Goal: Book appointment/travel/reservation

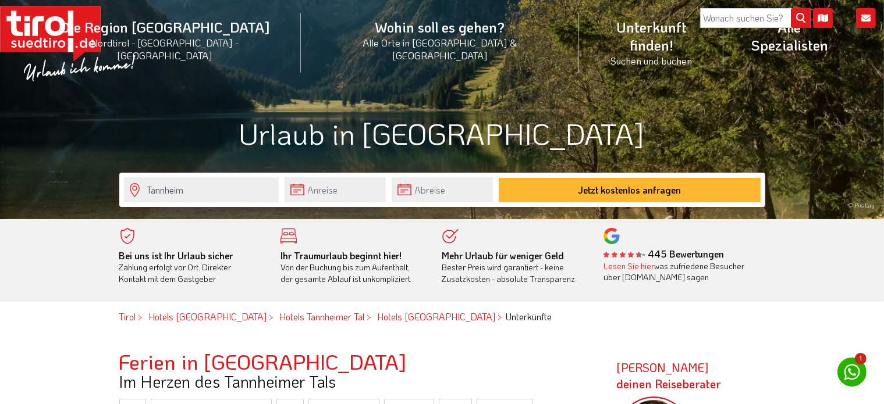
scroll to position [116, 0]
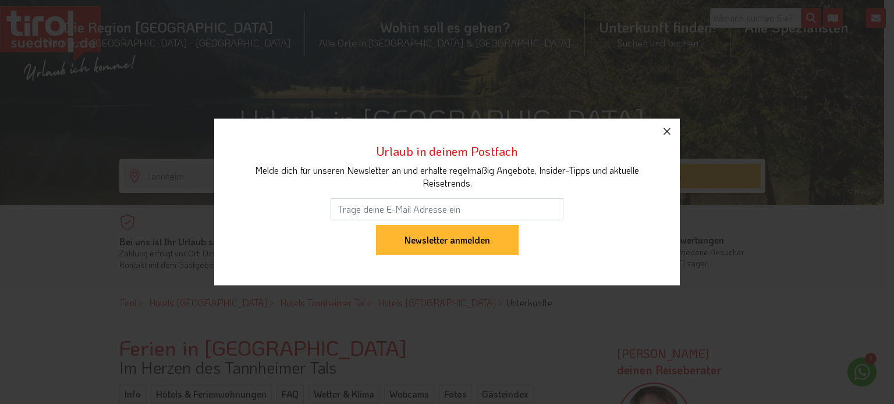
click at [666, 130] on icon "button" at bounding box center [667, 132] width 14 height 14
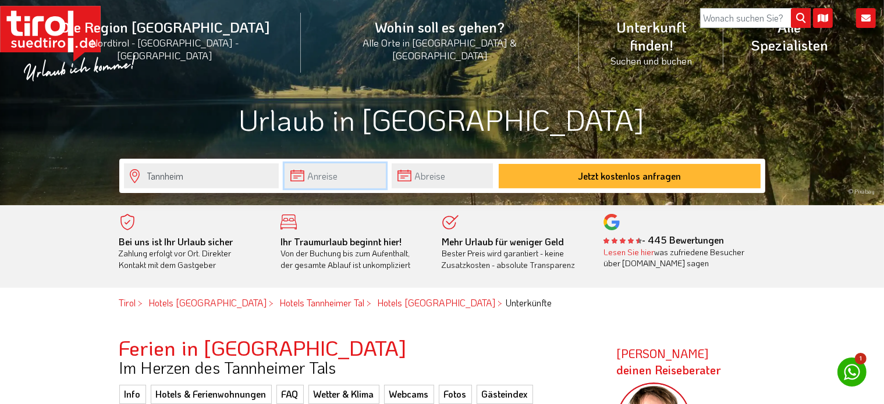
click at [363, 176] on input "text" at bounding box center [335, 176] width 101 height 25
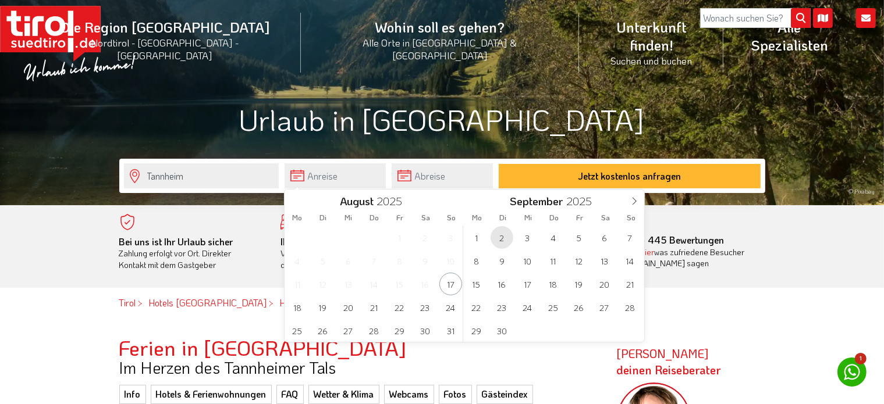
click at [503, 238] on span "2" at bounding box center [502, 237] width 23 height 23
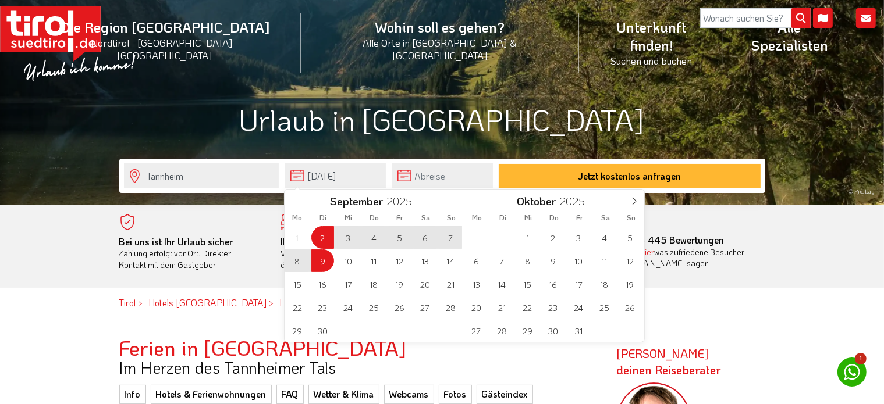
click at [324, 261] on span "9" at bounding box center [322, 261] width 23 height 23
type input "[DATE]"
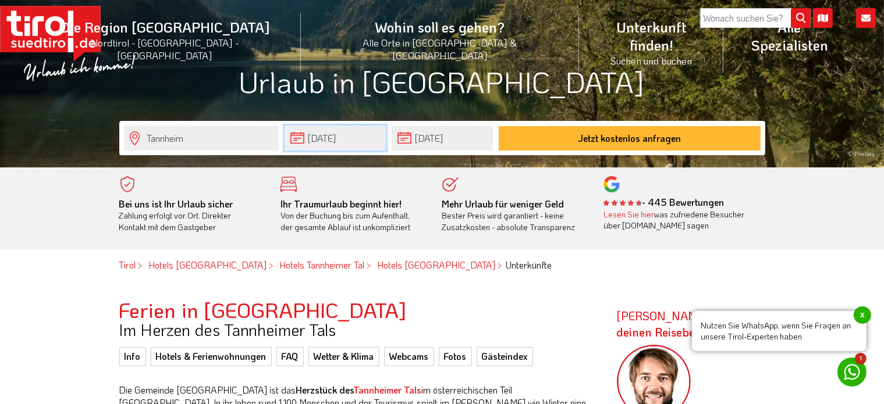
scroll to position [175, 0]
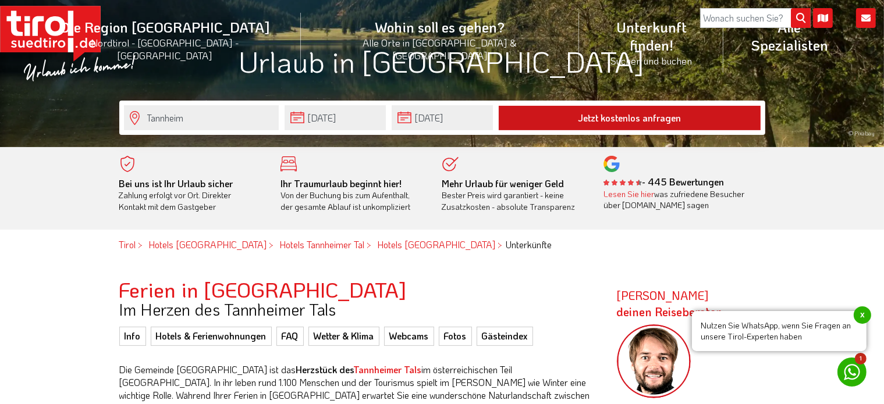
click at [645, 113] on button "Jetzt kostenlos anfragen" at bounding box center [630, 118] width 262 height 24
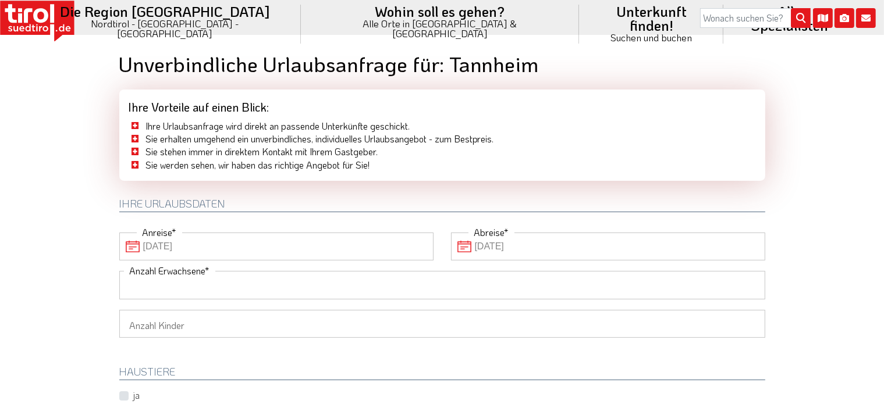
click at [233, 285] on input "Anzahl Erwachsene" at bounding box center [442, 285] width 646 height 28
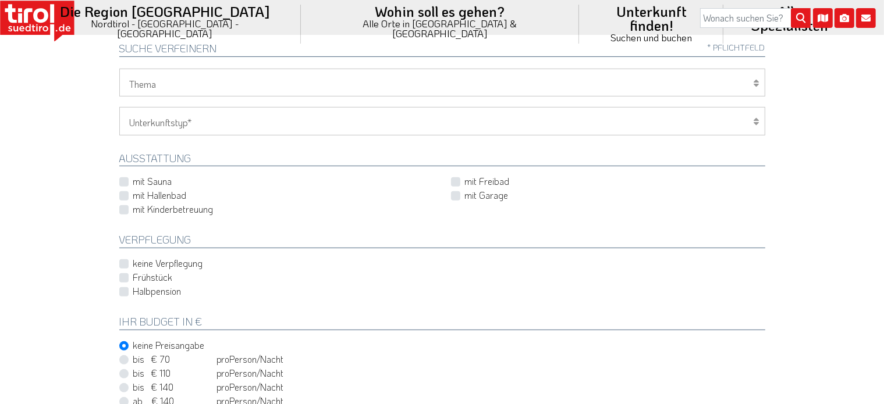
scroll to position [407, 0]
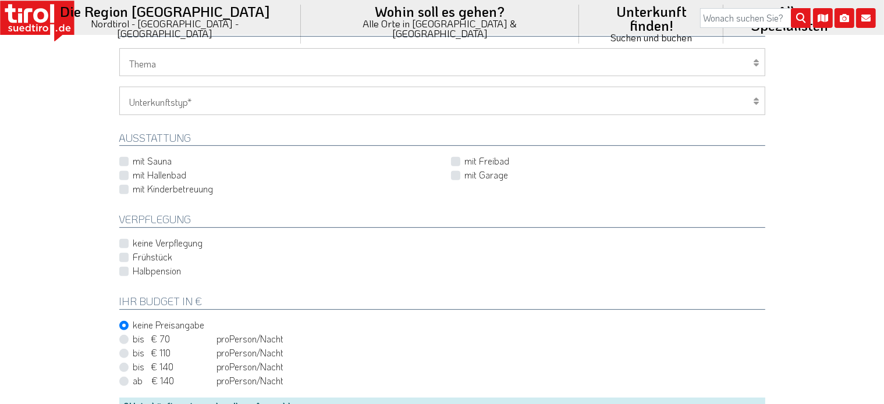
type input "2"
click at [133, 271] on label "Halbpension" at bounding box center [157, 271] width 48 height 13
click at [126, 271] on input "Halbpension" at bounding box center [445, 272] width 646 height 8
checkbox input "true"
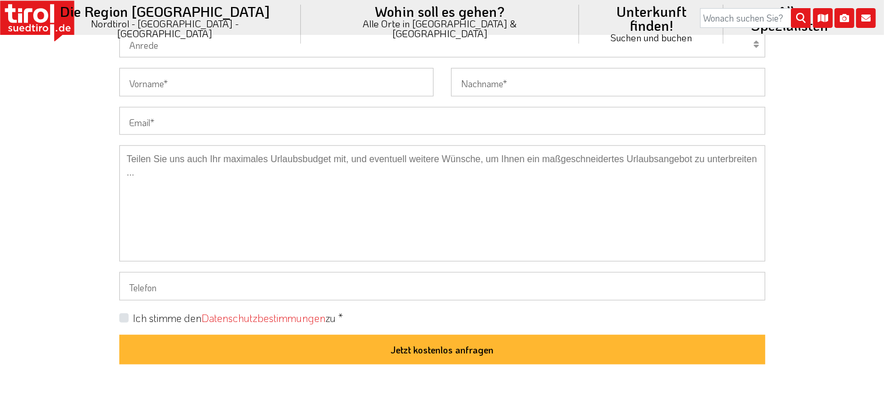
scroll to position [873, 0]
